Goal: Use online tool/utility: Use online tool/utility

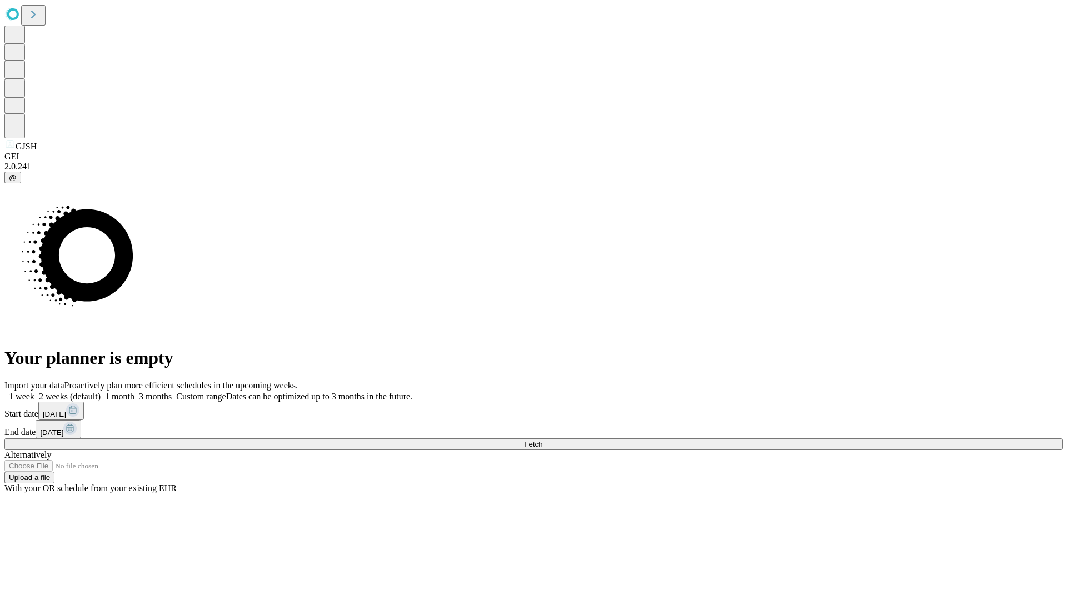
click at [542, 440] on span "Fetch" at bounding box center [533, 444] width 18 height 8
